Goal: Task Accomplishment & Management: Manage account settings

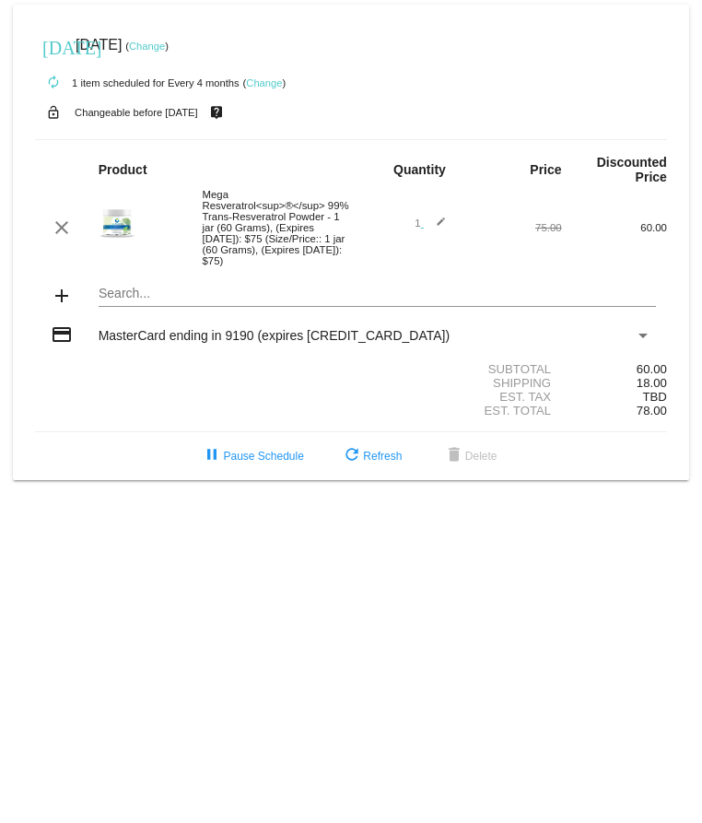
click at [165, 44] on link "Change" at bounding box center [147, 46] width 36 height 11
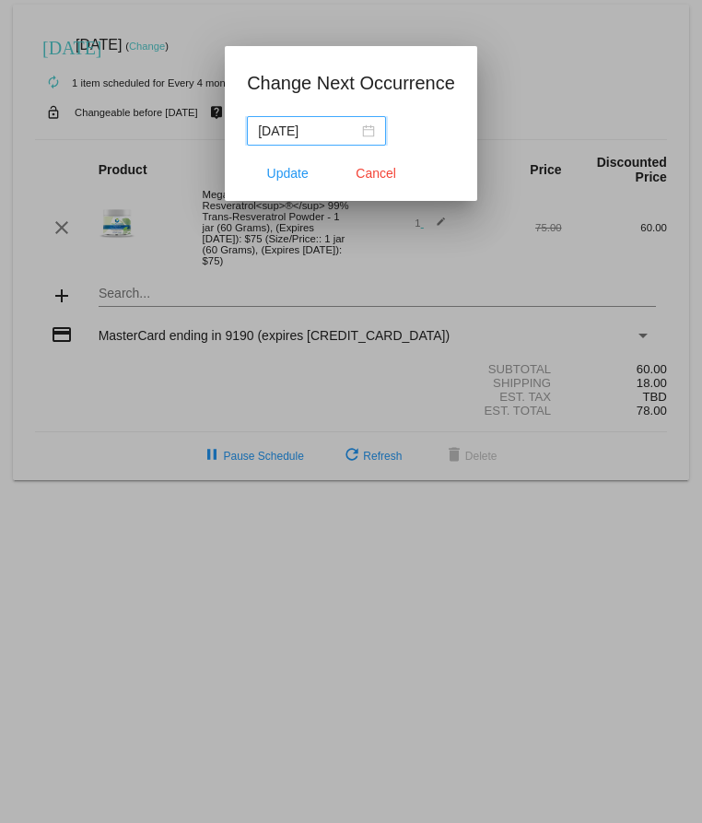
click at [333, 131] on input "[DATE]" at bounding box center [308, 131] width 100 height 20
click at [329, 134] on input "[DATE]" at bounding box center [308, 131] width 100 height 20
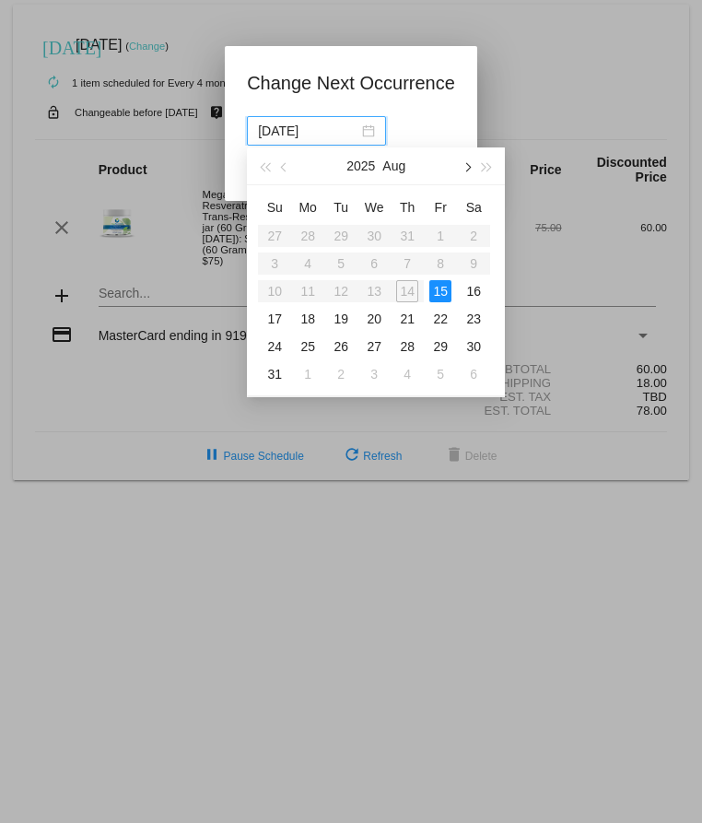
click at [469, 165] on button "button" at bounding box center [466, 165] width 20 height 37
click at [467, 165] on span "button" at bounding box center [466, 167] width 9 height 9
click at [433, 346] on div "31" at bounding box center [440, 346] width 22 height 22
type input "[DATE]"
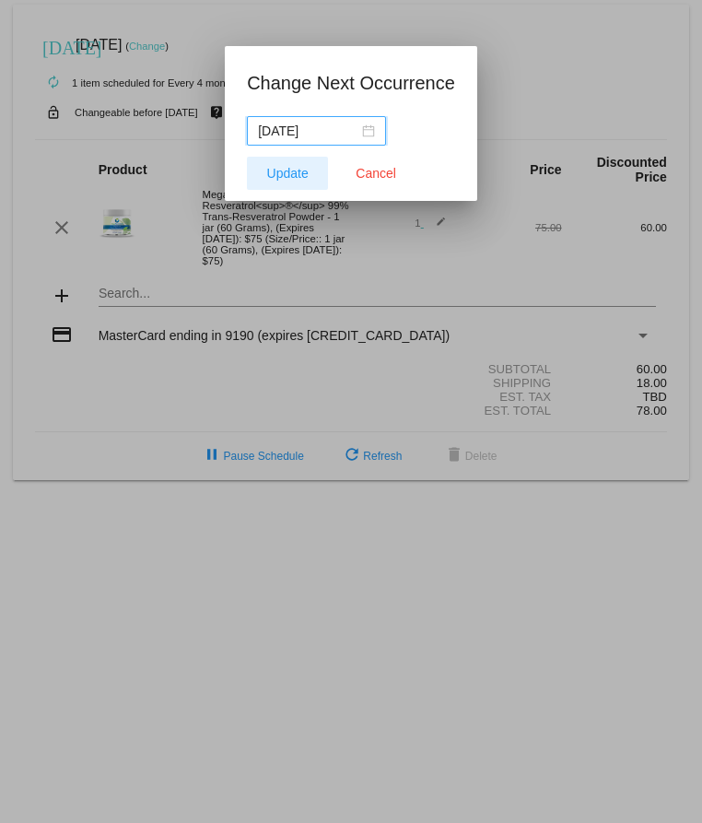
click at [296, 171] on span "Update" at bounding box center [287, 173] width 41 height 15
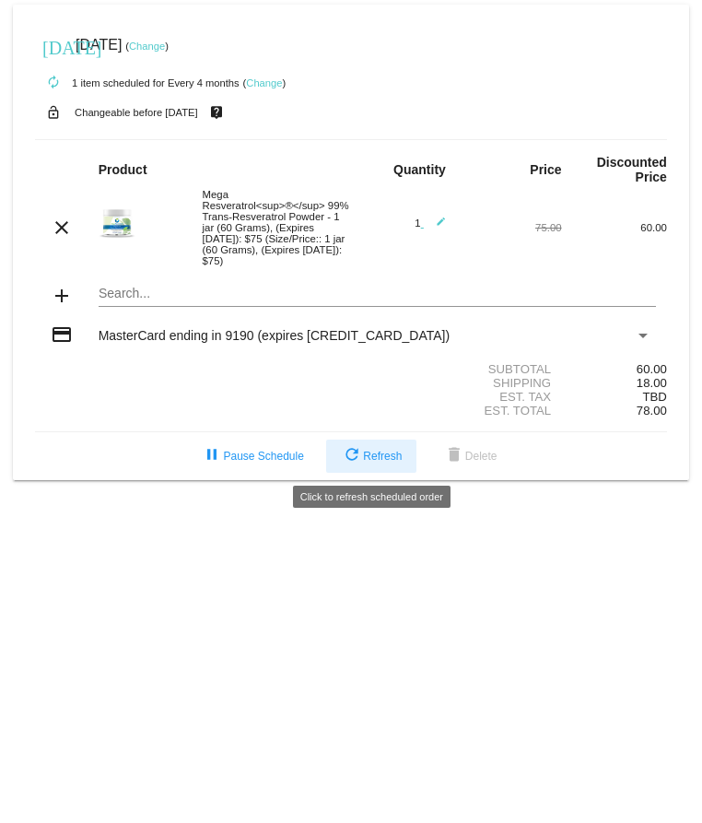
click at [373, 461] on span "refresh Refresh" at bounding box center [371, 456] width 61 height 13
